Goal: Use online tool/utility: Utilize a website feature to perform a specific function

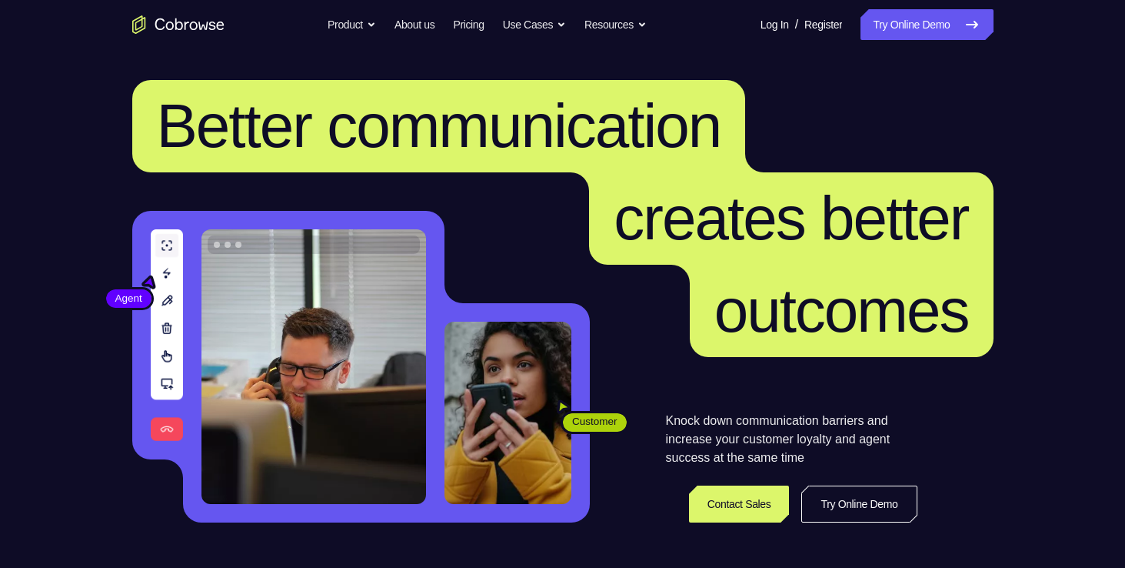
click at [930, 22] on link "Try Online Demo" at bounding box center [927, 24] width 132 height 31
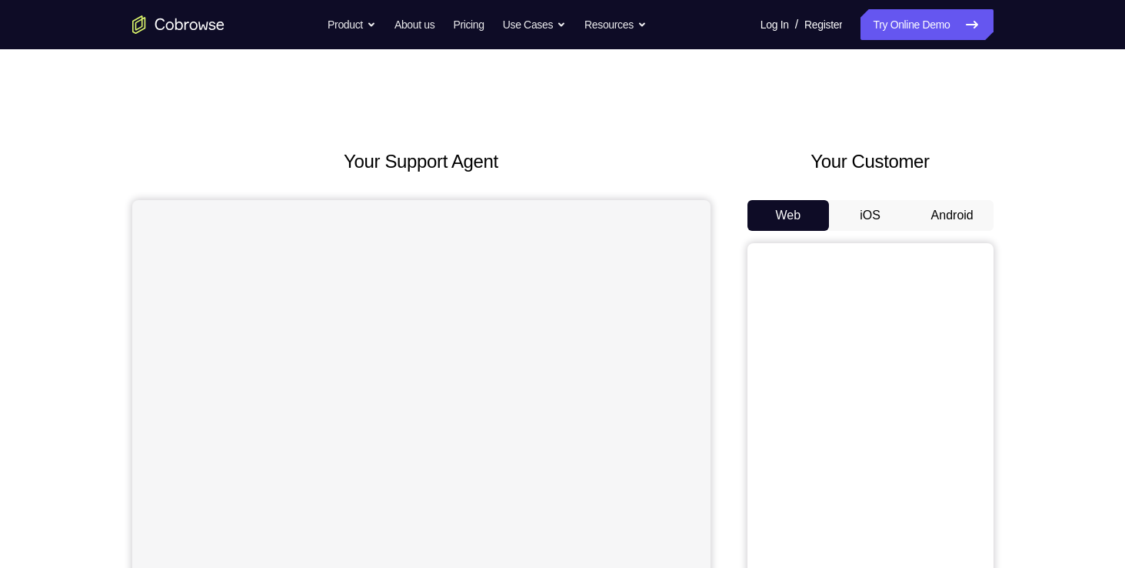
click at [921, 221] on button "Android" at bounding box center [952, 215] width 82 height 31
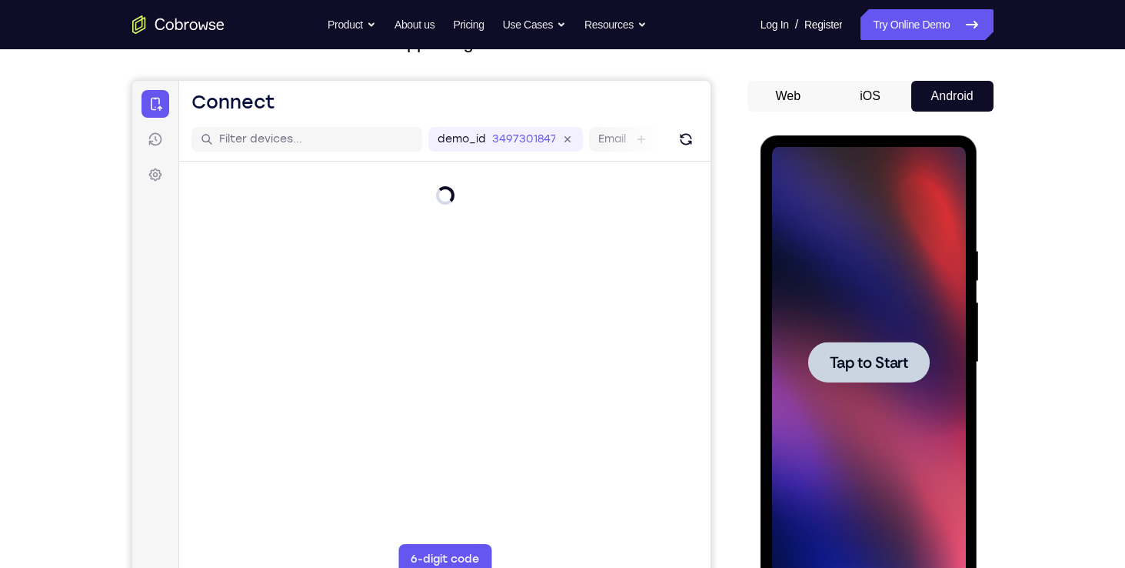
scroll to position [126, 0]
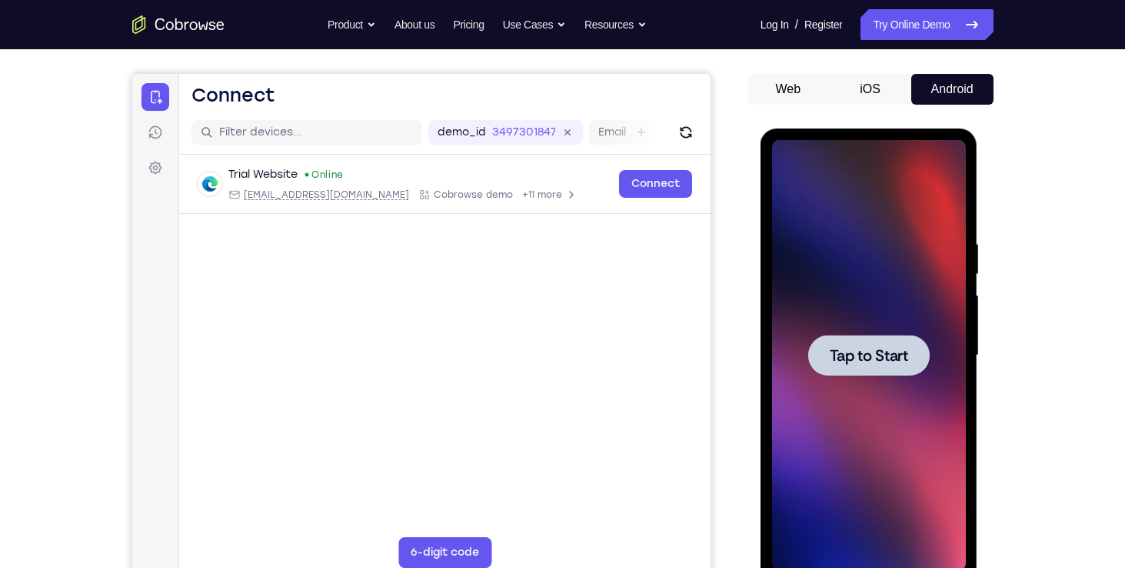
click at [893, 361] on span "Tap to Start" at bounding box center [869, 355] width 78 height 15
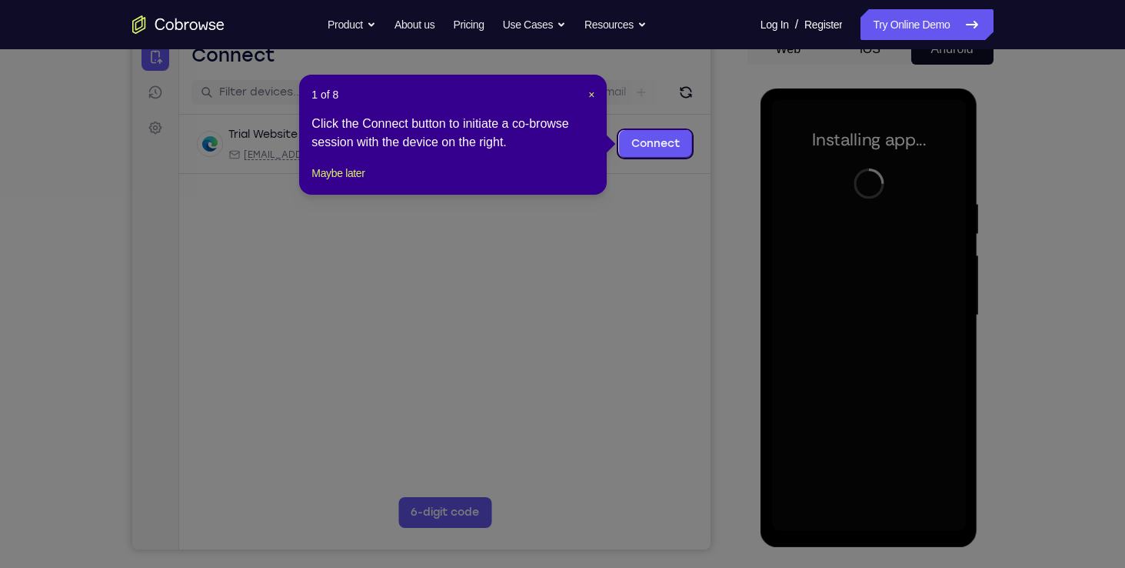
scroll to position [172, 0]
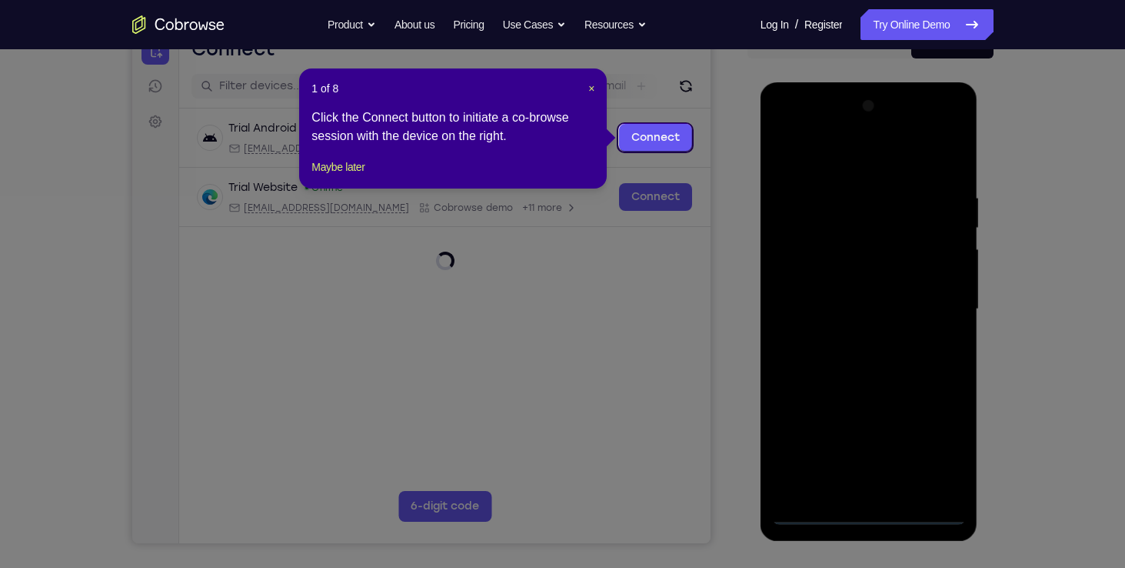
click at [698, 312] on icon at bounding box center [568, 284] width 1137 height 568
click at [748, 398] on icon at bounding box center [568, 284] width 1137 height 568
click at [820, 507] on icon at bounding box center [568, 284] width 1137 height 568
click at [814, 509] on icon at bounding box center [568, 284] width 1137 height 568
click at [590, 82] on span "×" at bounding box center [591, 88] width 6 height 12
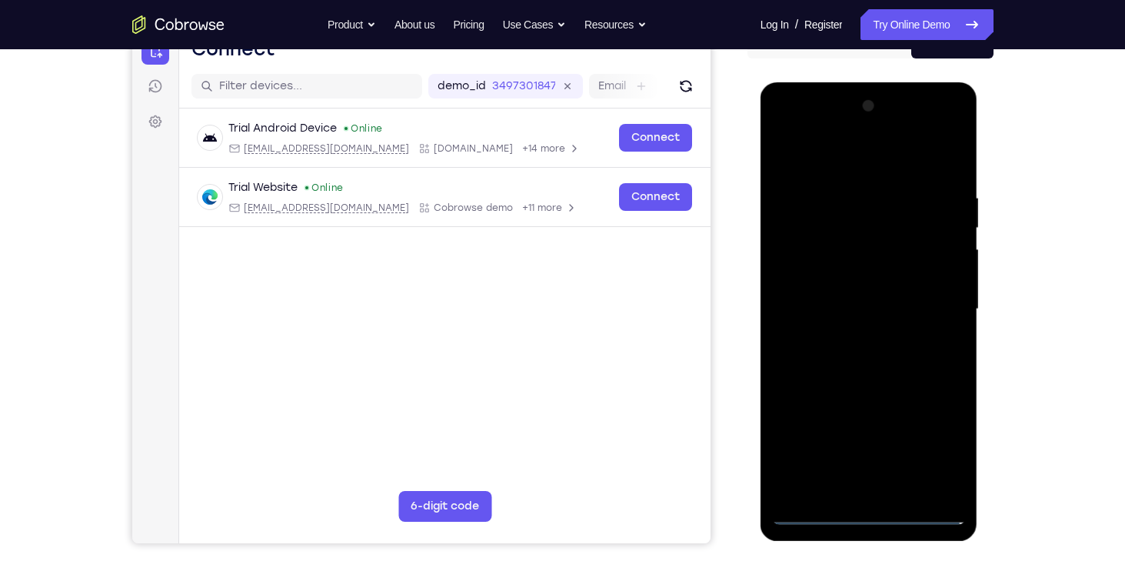
click at [810, 507] on div at bounding box center [869, 309] width 194 height 431
click at [871, 510] on div at bounding box center [869, 309] width 194 height 431
click at [941, 438] on div at bounding box center [869, 309] width 194 height 431
click at [785, 128] on div at bounding box center [869, 309] width 194 height 431
click at [933, 309] on div at bounding box center [869, 309] width 194 height 431
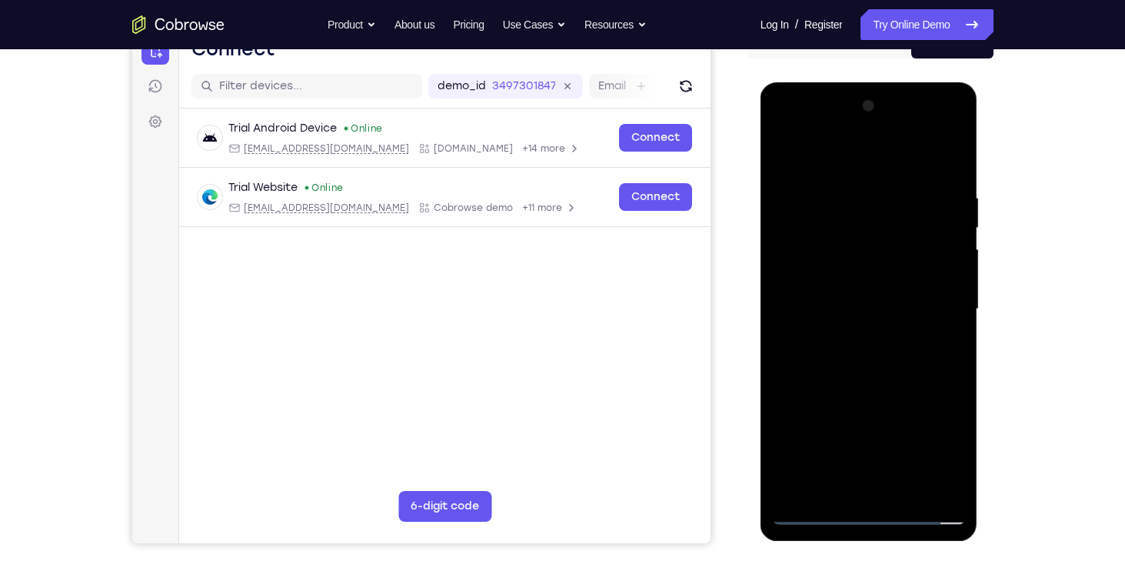
click at [876, 460] on div at bounding box center [869, 309] width 194 height 431
click at [856, 491] on div at bounding box center [869, 309] width 194 height 431
click at [780, 128] on div at bounding box center [869, 309] width 194 height 431
click at [933, 296] on div at bounding box center [869, 309] width 194 height 431
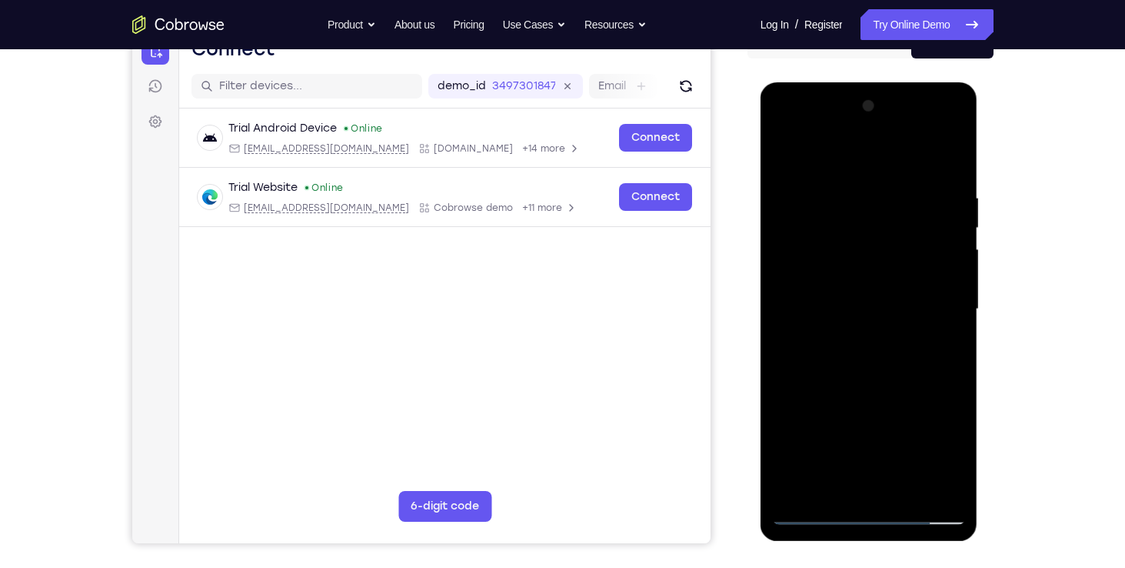
click at [886, 489] on div at bounding box center [869, 309] width 194 height 431
click at [856, 294] on div at bounding box center [869, 309] width 194 height 431
click at [856, 280] on div at bounding box center [869, 309] width 194 height 431
click at [804, 273] on div at bounding box center [869, 309] width 194 height 431
click at [950, 488] on div at bounding box center [869, 309] width 194 height 431
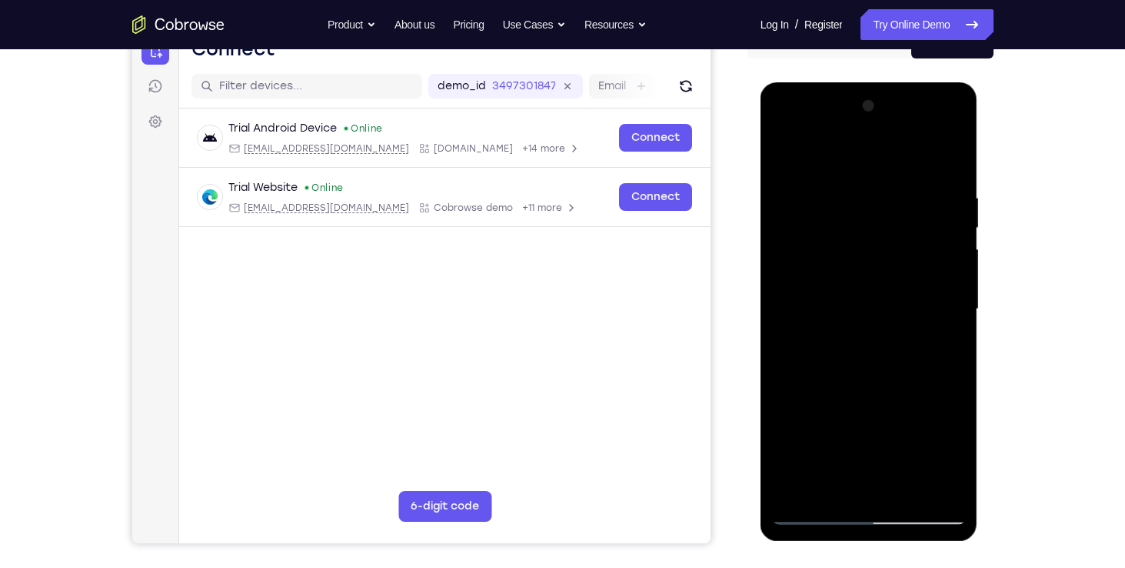
click at [950, 488] on div at bounding box center [869, 309] width 194 height 431
click at [886, 306] on div at bounding box center [869, 309] width 194 height 431
click at [862, 372] on div at bounding box center [869, 309] width 194 height 431
click at [844, 298] on div at bounding box center [869, 309] width 194 height 431
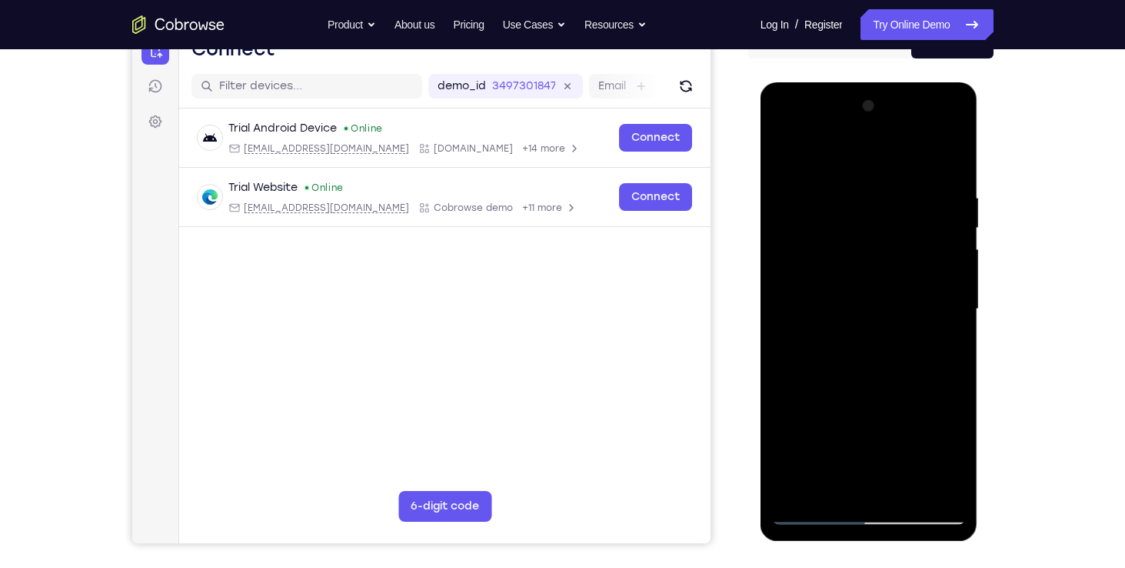
click at [846, 303] on div at bounding box center [869, 309] width 194 height 431
click at [886, 362] on div at bounding box center [869, 309] width 194 height 431
click at [886, 352] on div at bounding box center [869, 309] width 194 height 431
click at [867, 325] on div at bounding box center [869, 309] width 194 height 431
click at [784, 344] on div at bounding box center [869, 309] width 194 height 431
